Goal: Task Accomplishment & Management: Complete application form

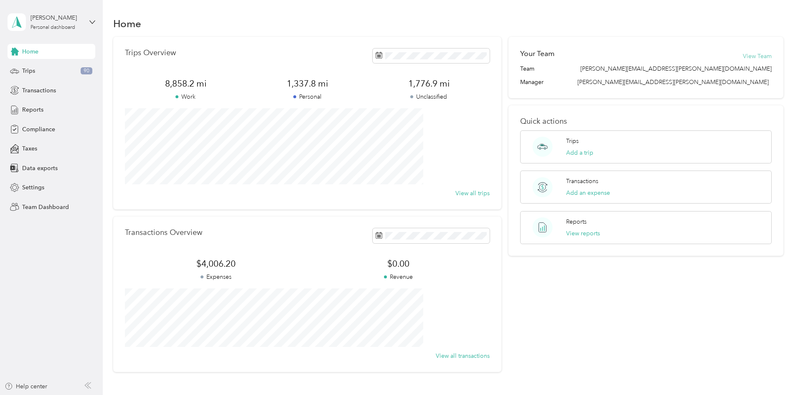
click at [743, 56] on button "View Team" at bounding box center [757, 56] width 29 height 9
click at [92, 23] on icon at bounding box center [92, 22] width 6 height 6
click at [51, 65] on div "Team dashboard" at bounding box center [37, 68] width 45 height 9
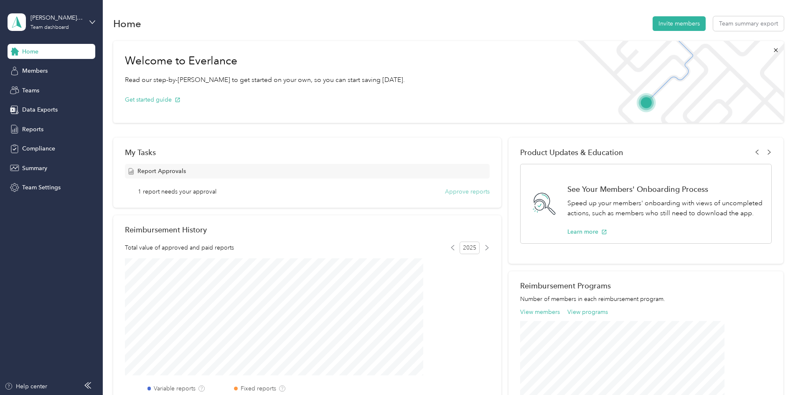
click at [458, 194] on button "Approve reports" at bounding box center [467, 191] width 45 height 9
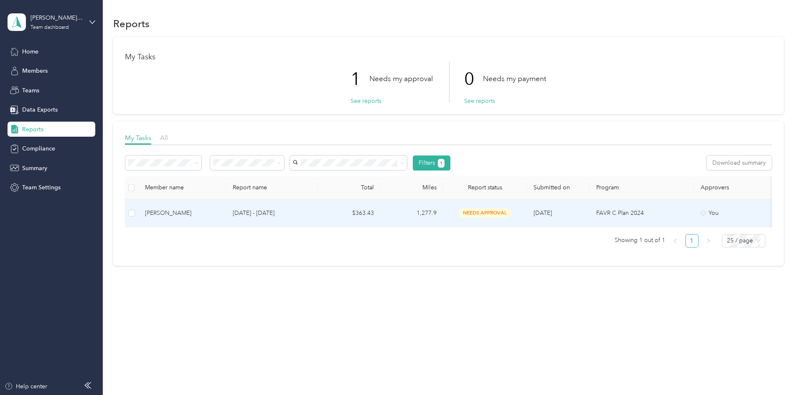
click at [218, 215] on div "James Dilay" at bounding box center [182, 213] width 74 height 9
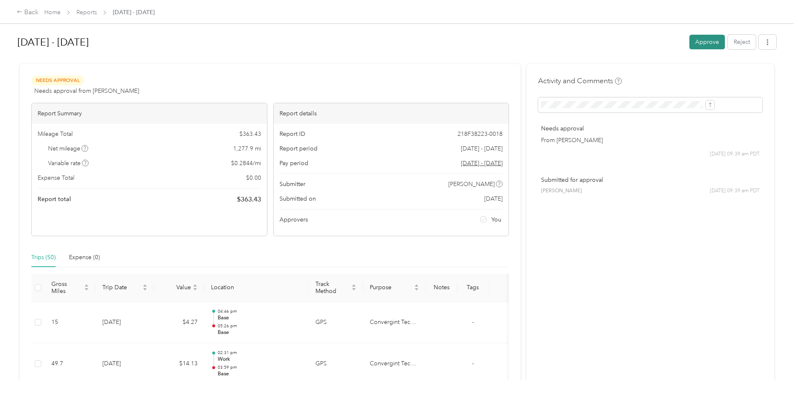
click at [689, 41] on button "Approve" at bounding box center [707, 42] width 36 height 15
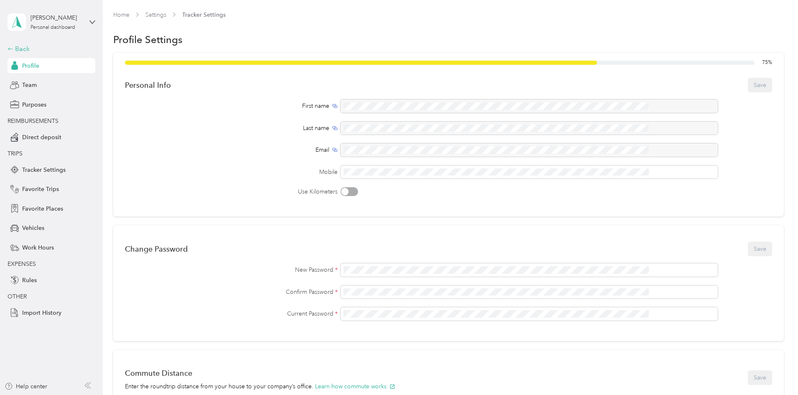
click at [14, 49] on div "Back" at bounding box center [50, 49] width 84 height 10
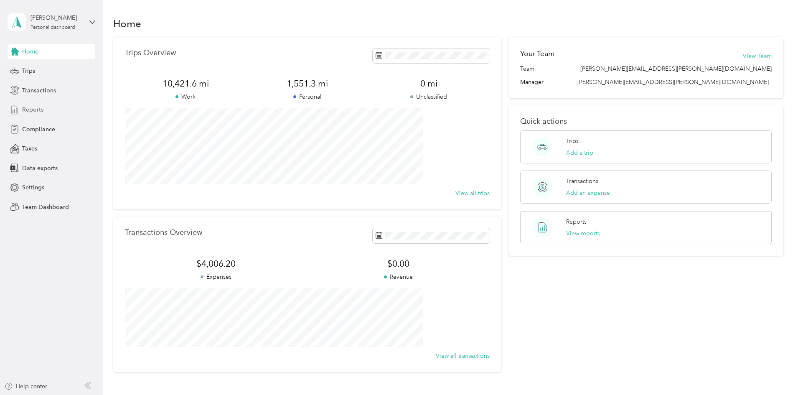
click at [27, 109] on span "Reports" at bounding box center [32, 109] width 21 height 9
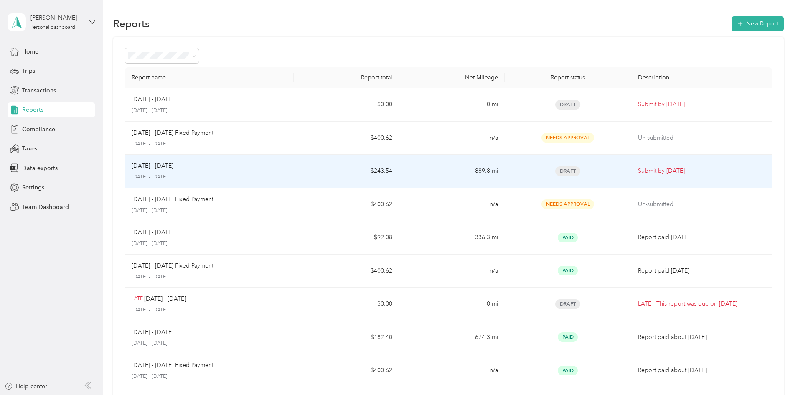
click at [225, 175] on p "[DATE] - [DATE]" at bounding box center [209, 177] width 155 height 8
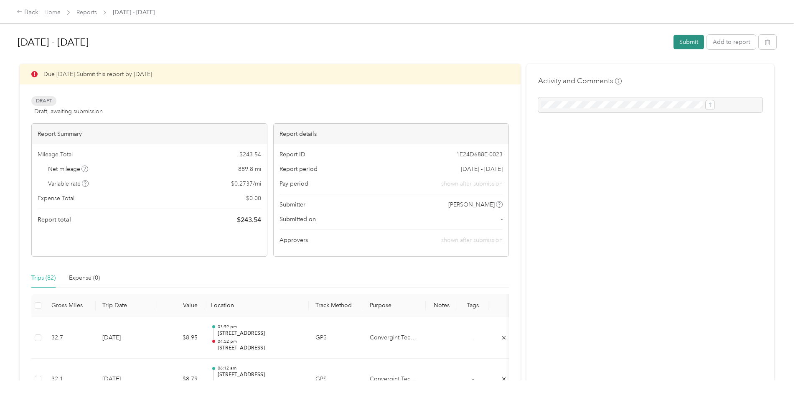
click at [674, 48] on button "Submit" at bounding box center [689, 42] width 31 height 15
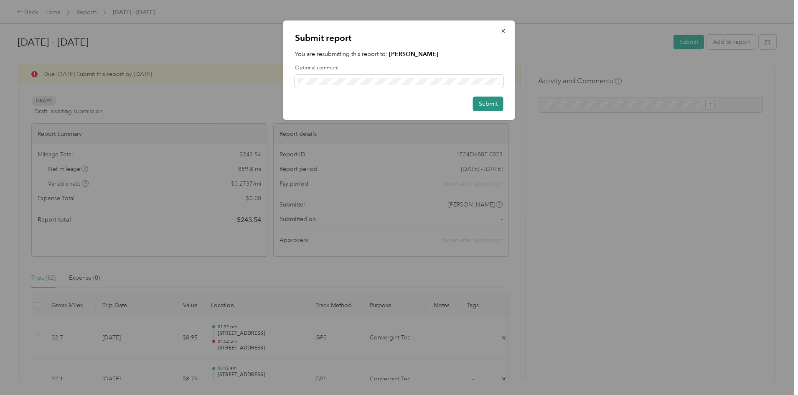
click at [478, 104] on button "Submit" at bounding box center [488, 104] width 31 height 15
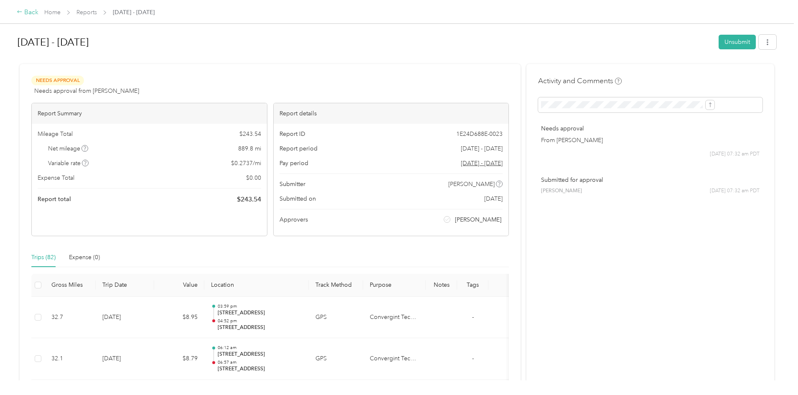
click at [38, 14] on div "Back" at bounding box center [28, 13] width 22 height 10
